Goal: Communication & Community: Answer question/provide support

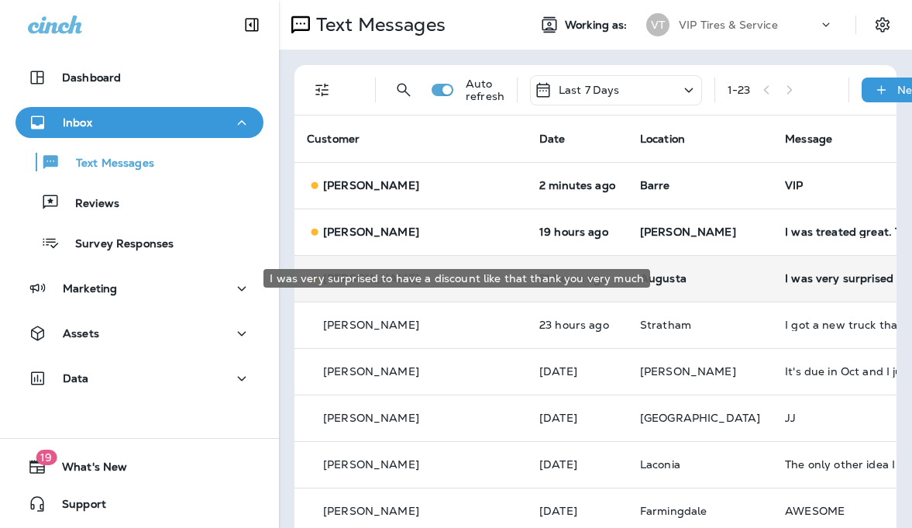
click at [785, 283] on div "I was very surprised to have a discount like that thank you very much" at bounding box center [889, 278] width 208 height 12
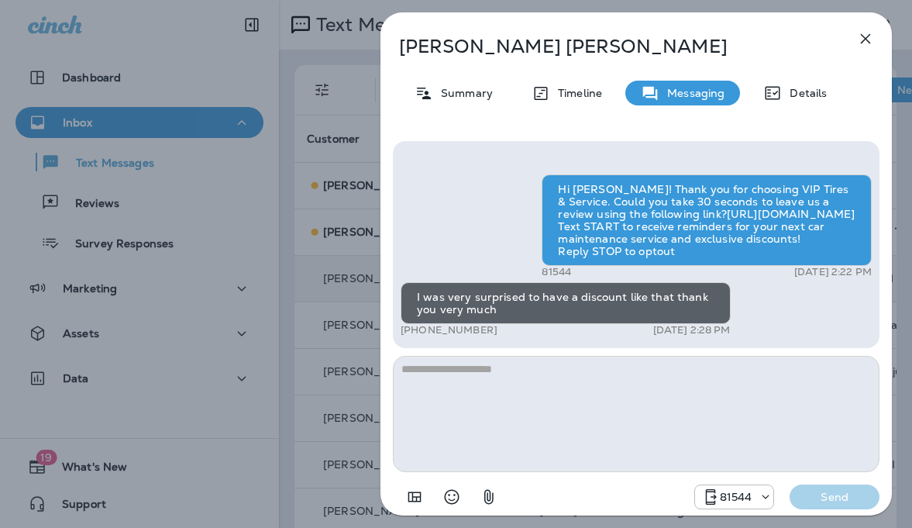
click at [868, 30] on icon "button" at bounding box center [865, 38] width 19 height 19
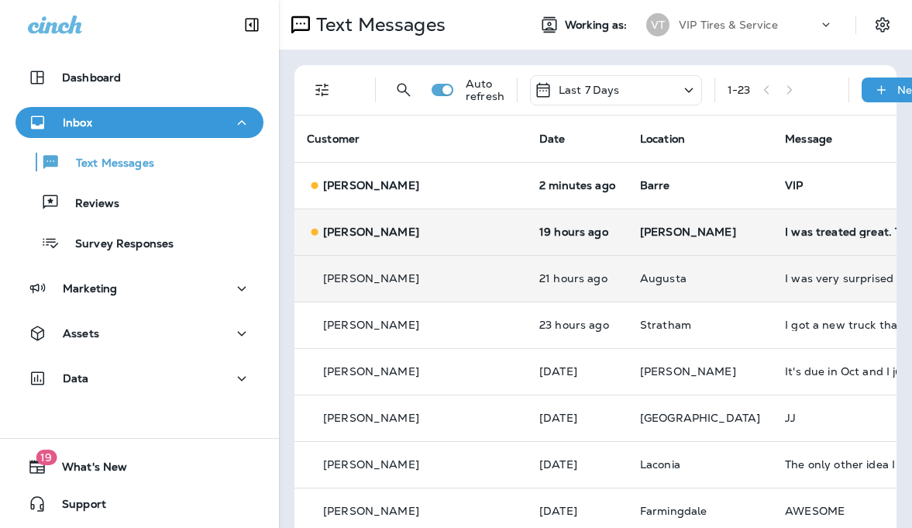
drag, startPoint x: 718, startPoint y: 217, endPoint x: 733, endPoint y: 220, distance: 15.0
click at [772, 220] on td "I was treated great. Thank you for the wonderful service [DATE]. I do not have …" at bounding box center [888, 231] width 232 height 46
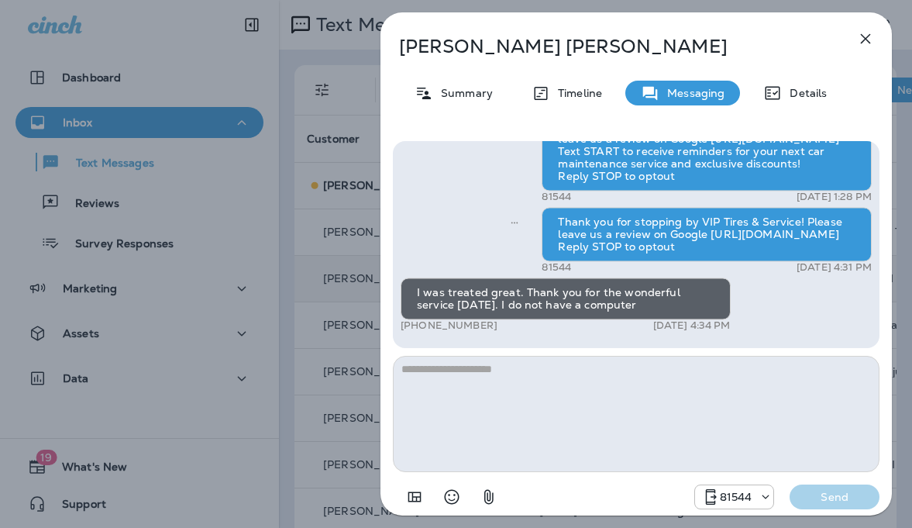
click at [874, 36] on icon "button" at bounding box center [865, 38] width 19 height 19
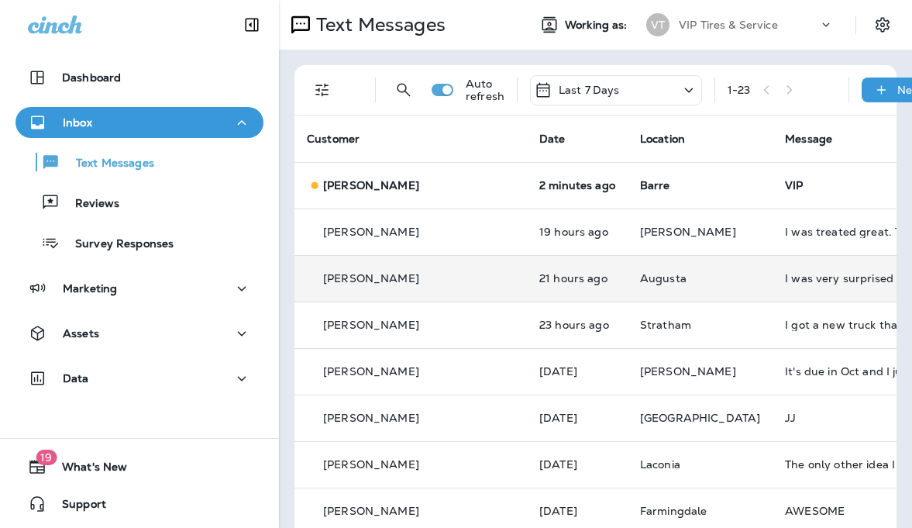
click at [772, 194] on td "VIP" at bounding box center [888, 185] width 232 height 46
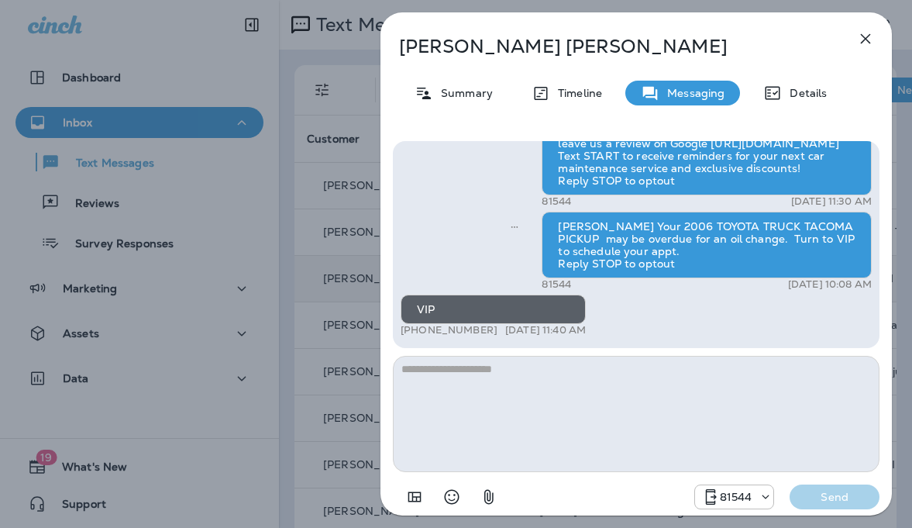
click at [860, 42] on icon "button" at bounding box center [865, 38] width 19 height 19
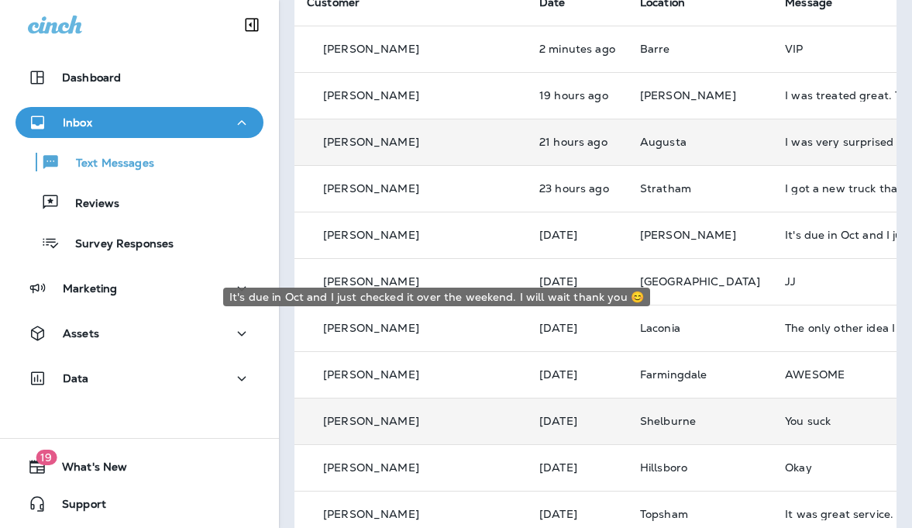
scroll to position [155, 0]
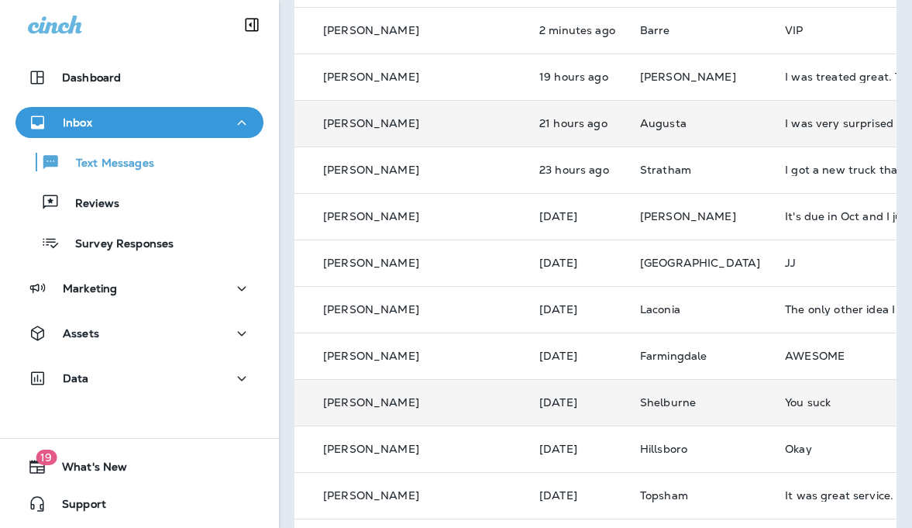
click at [772, 410] on td "You suck" at bounding box center [888, 402] width 232 height 46
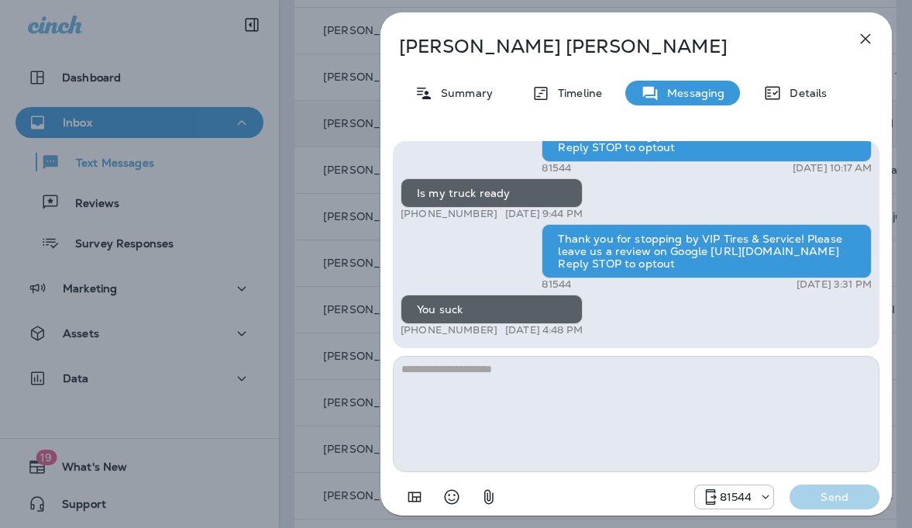
click at [848, 33] on div "[PERSON_NAME] Summary Timeline Messaging Details Thank you for stopping by VIP …" at bounding box center [635, 268] width 511 height 512
click at [865, 40] on icon "button" at bounding box center [866, 39] width 10 height 10
